Goal: Task Accomplishment & Management: Manage account settings

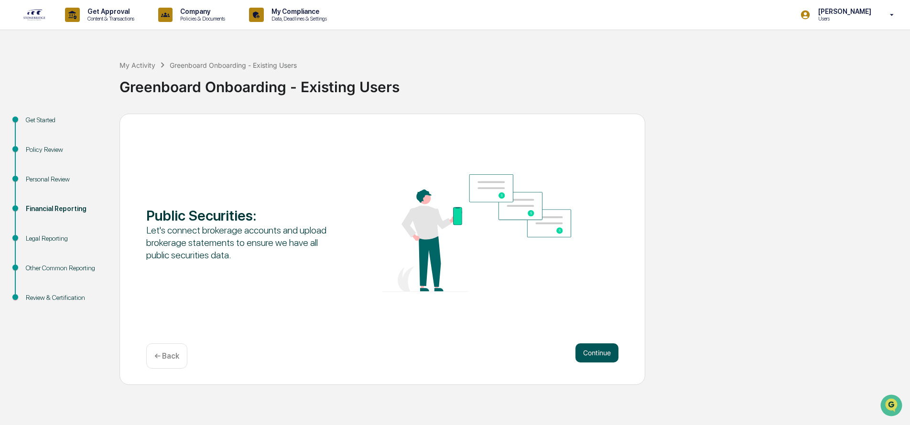
click at [600, 349] on button "Continue" at bounding box center [596, 352] width 43 height 19
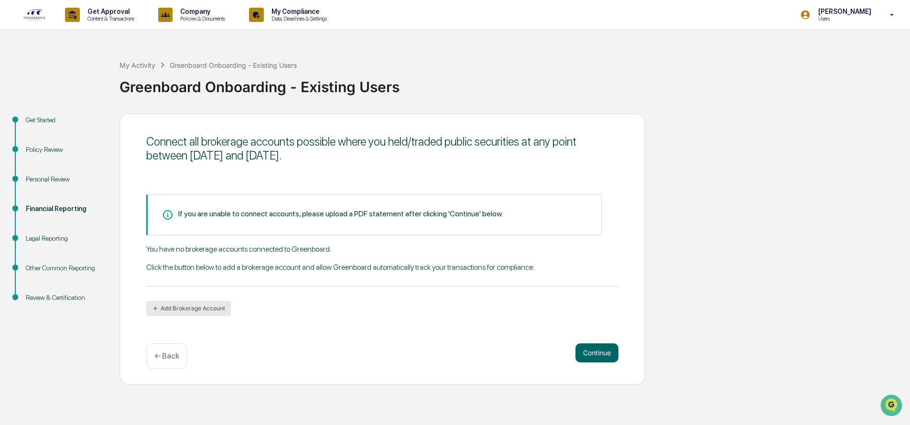
click at [208, 308] on button "Add Brokerage Account" at bounding box center [188, 308] width 85 height 15
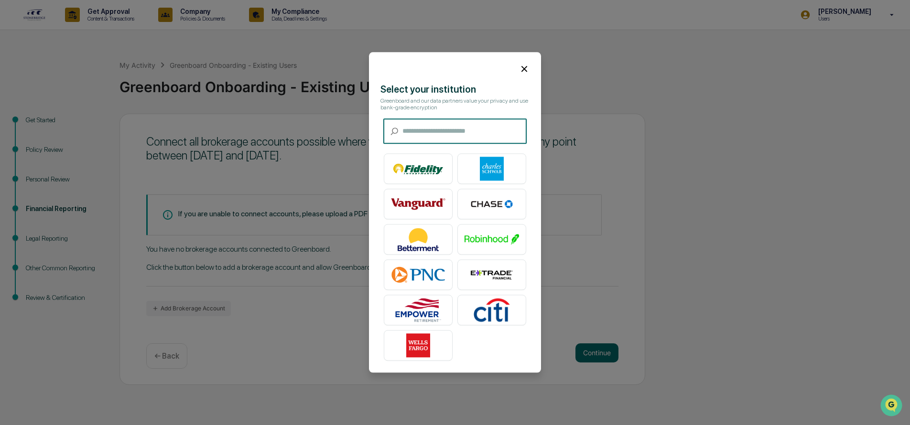
click at [457, 125] on input "text" at bounding box center [464, 131] width 124 height 25
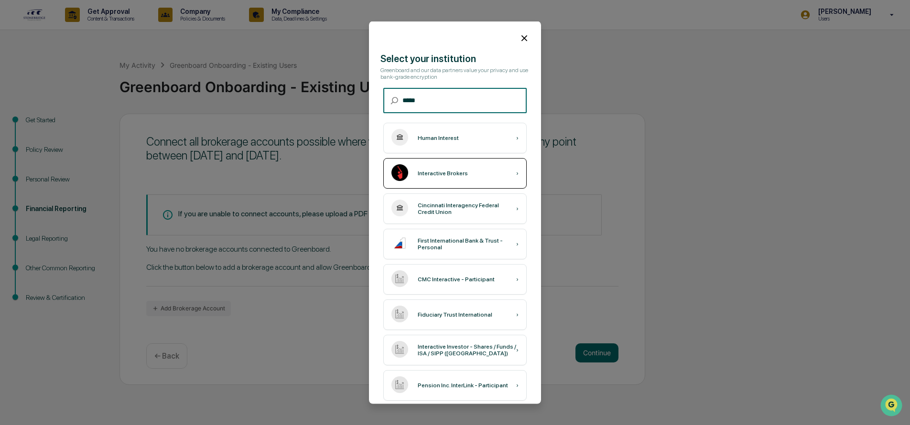
type input "*****"
click at [450, 174] on div "Interactive Brokers" at bounding box center [443, 173] width 50 height 7
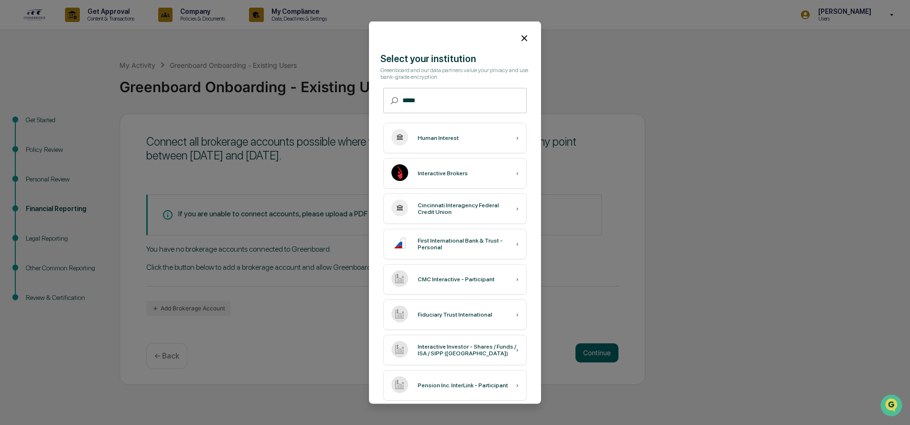
click at [519, 37] on icon at bounding box center [524, 38] width 11 height 11
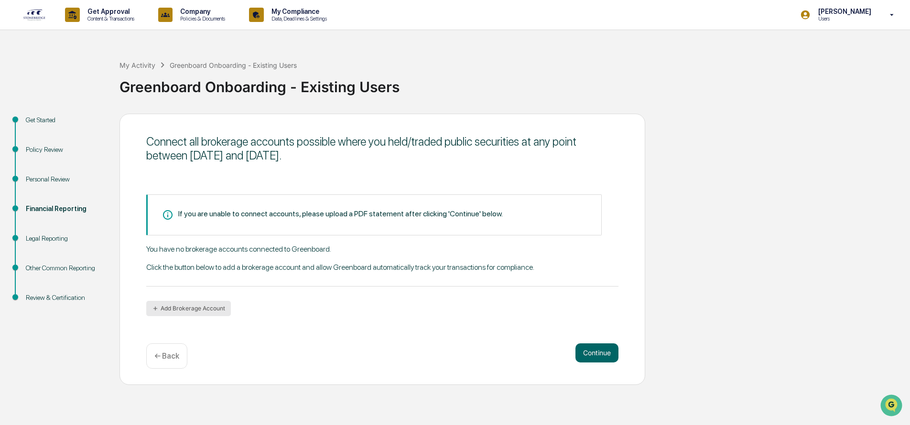
click at [172, 305] on button "Add Brokerage Account" at bounding box center [188, 308] width 85 height 15
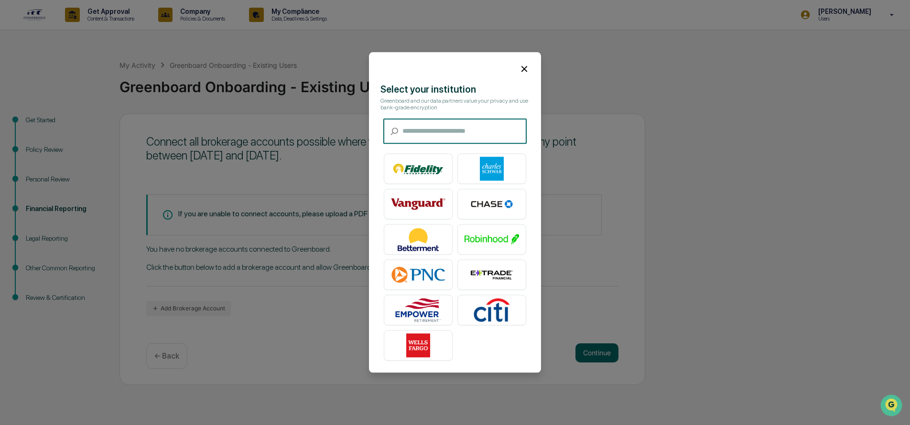
click at [444, 124] on input "text" at bounding box center [464, 131] width 124 height 25
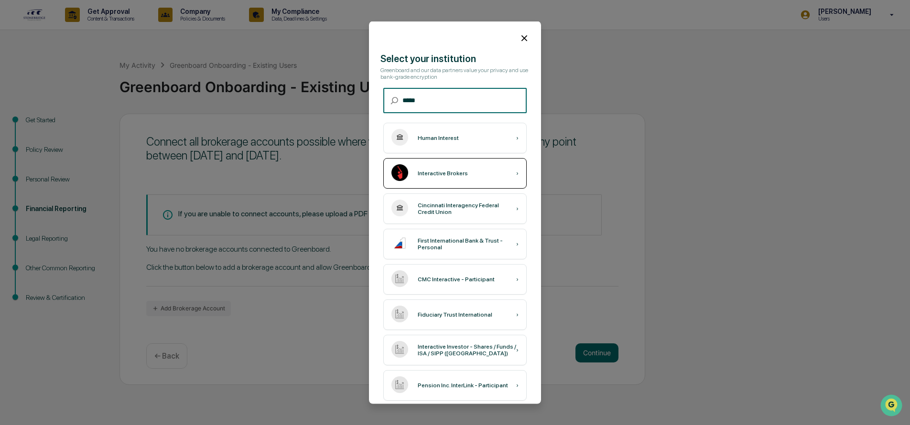
type input "*****"
click at [434, 174] on div "Interactive Brokers" at bounding box center [443, 173] width 50 height 7
click at [426, 171] on div "Interactive Brokers" at bounding box center [443, 173] width 50 height 7
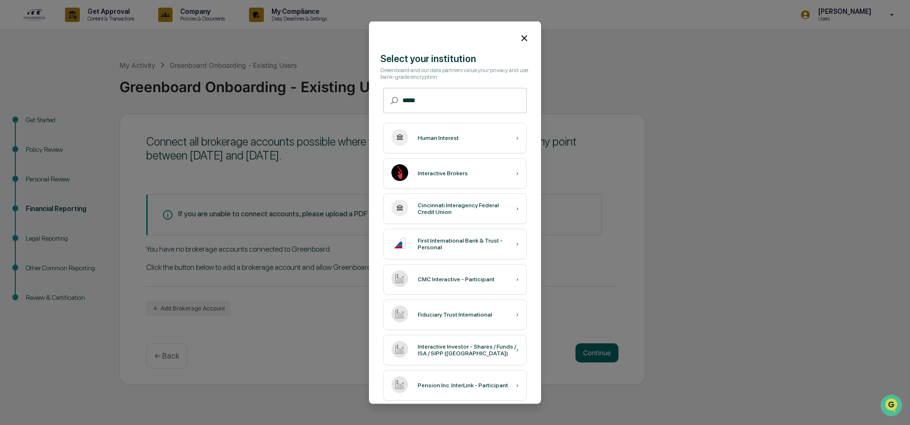
click at [519, 41] on icon at bounding box center [524, 38] width 11 height 11
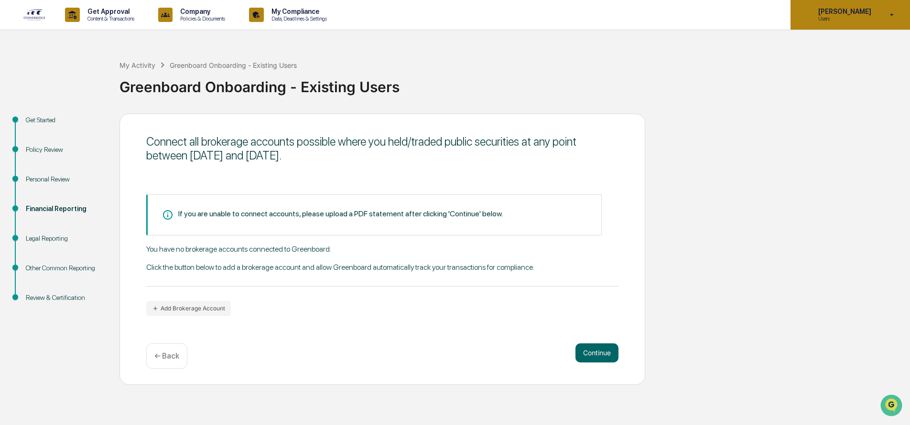
click at [883, 19] on div "[PERSON_NAME] Users" at bounding box center [849, 15] width 119 height 30
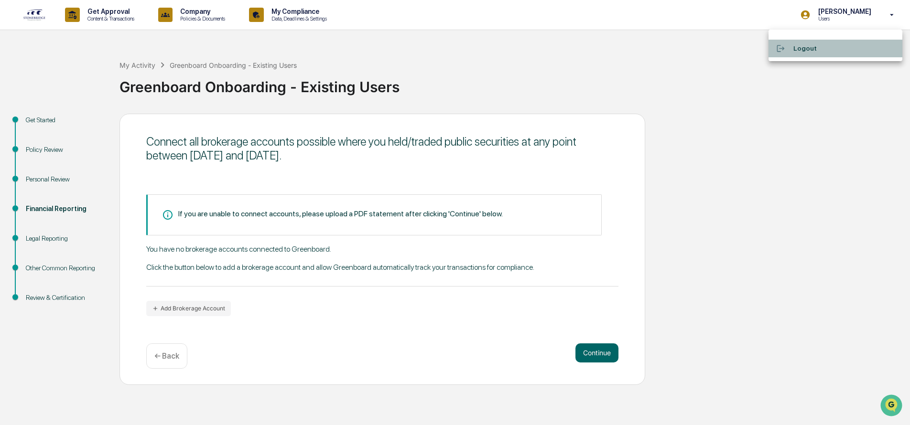
click at [811, 53] on li "Logout" at bounding box center [835, 49] width 134 height 18
